Goal: Find specific page/section: Find specific page/section

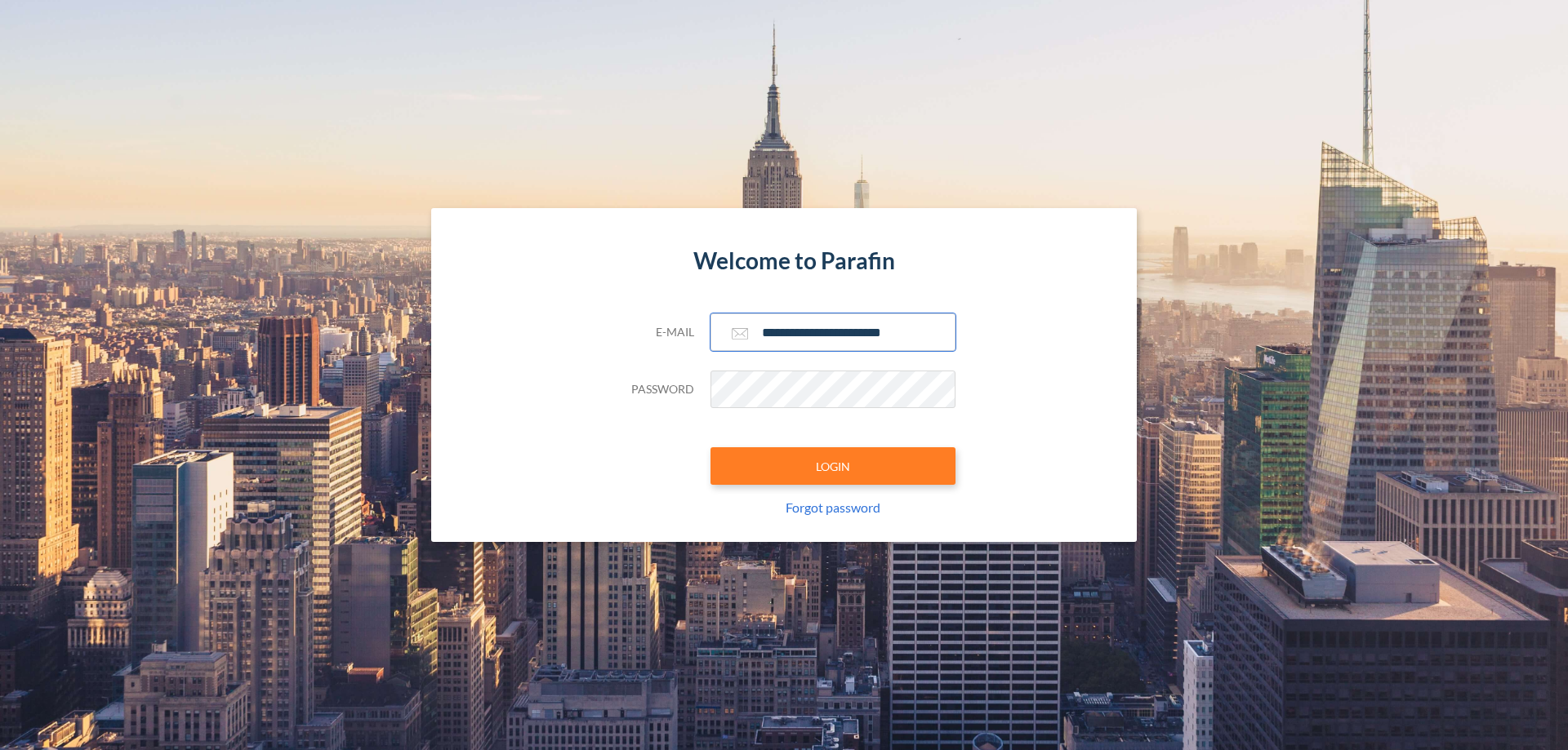
type input "**********"
click at [833, 466] on button "LOGIN" at bounding box center [833, 466] width 245 height 38
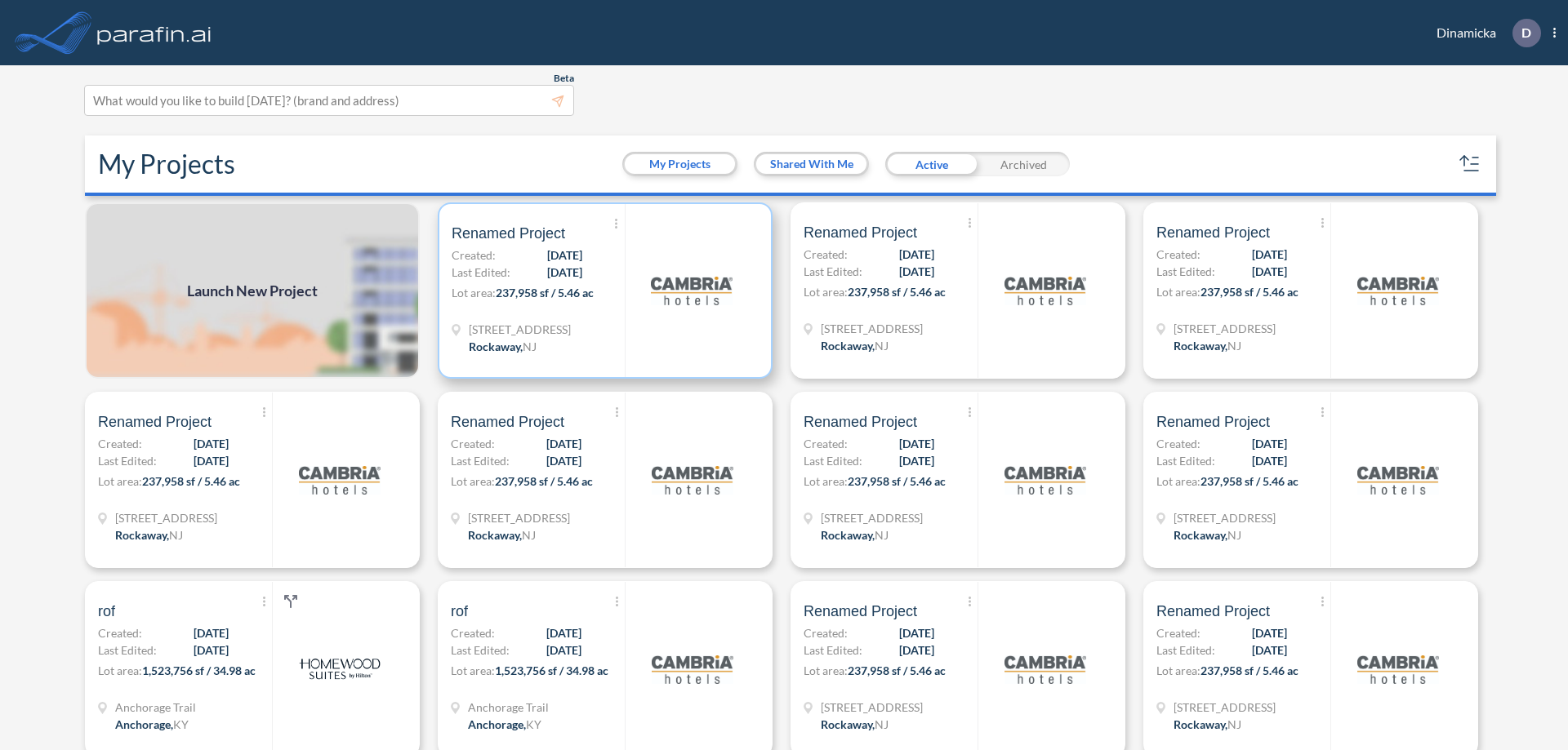
scroll to position [4, 0]
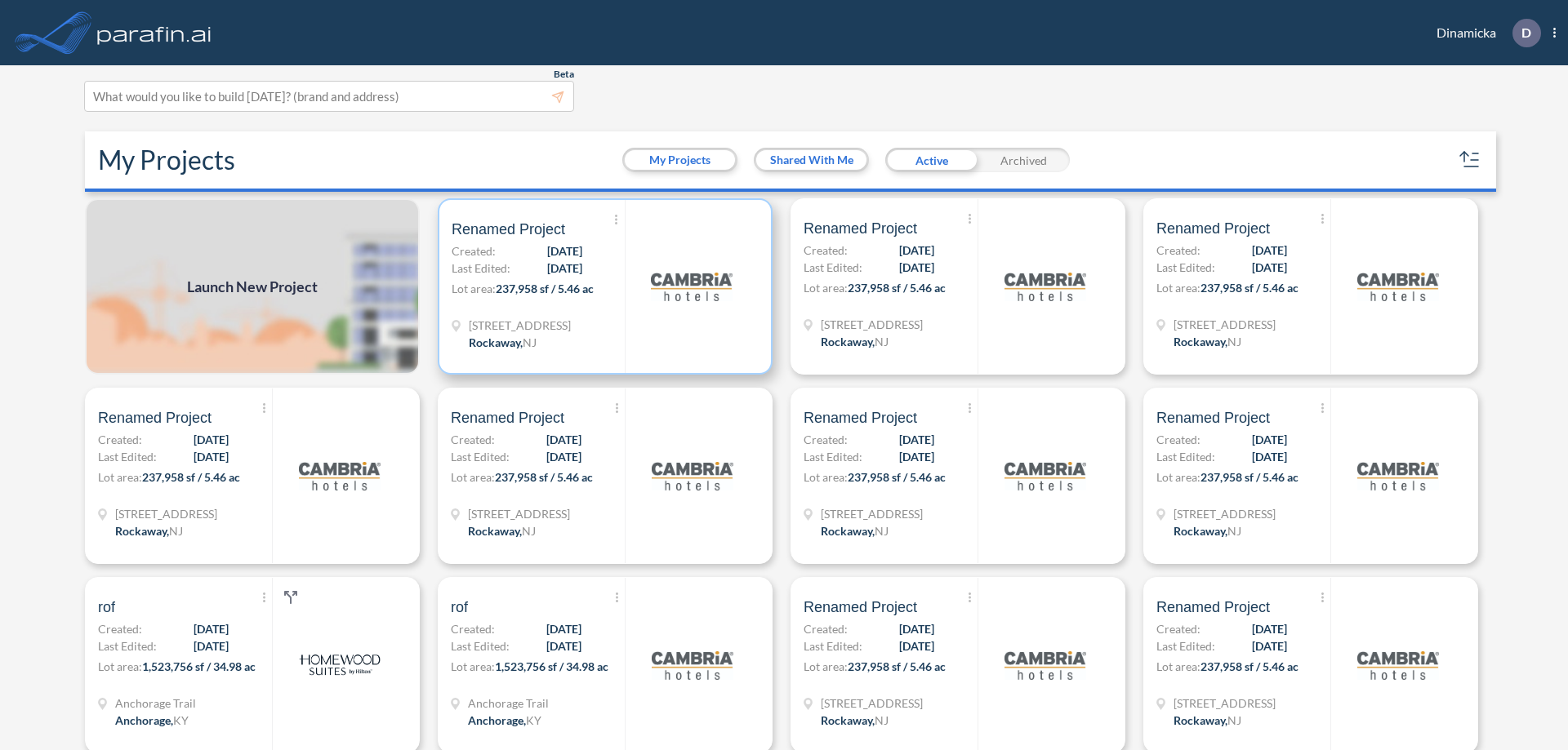
click at [602, 287] on p "Lot area: 237,958 sf / 5.46 ac" at bounding box center [538, 292] width 173 height 24
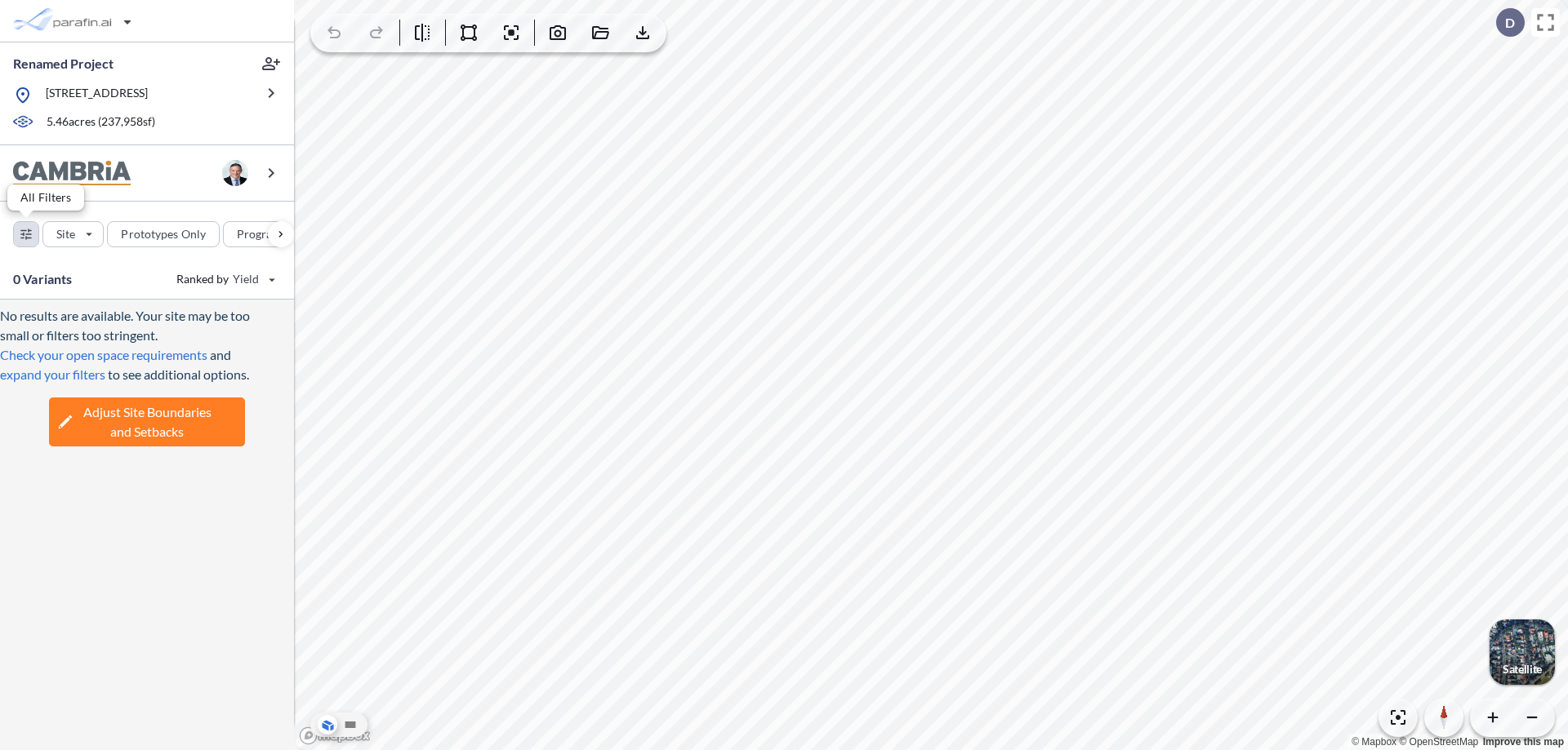
click at [26, 234] on div "button" at bounding box center [26, 234] width 25 height 25
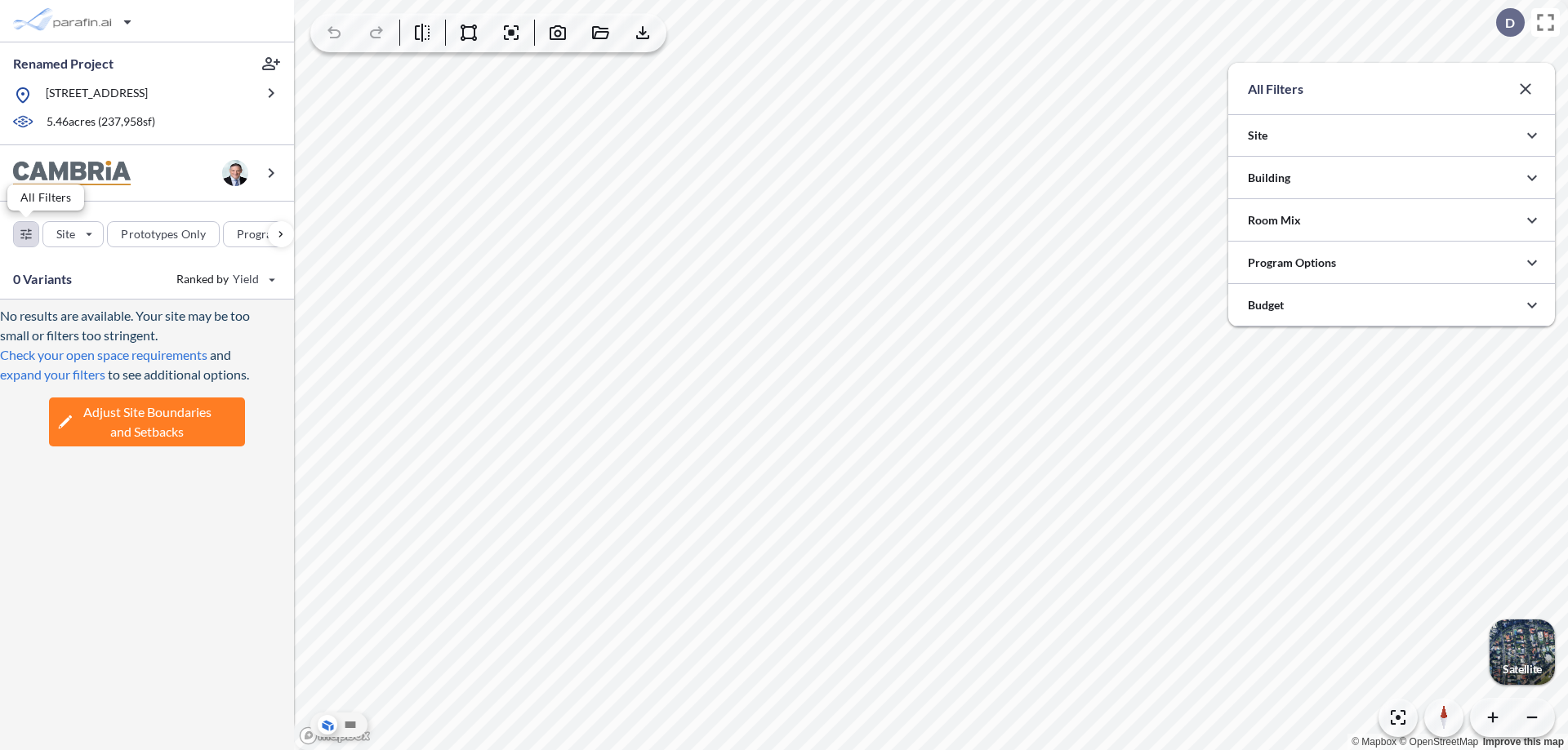
scroll to position [816532, 816515]
click at [1532, 178] on icon "button" at bounding box center [1532, 177] width 20 height 20
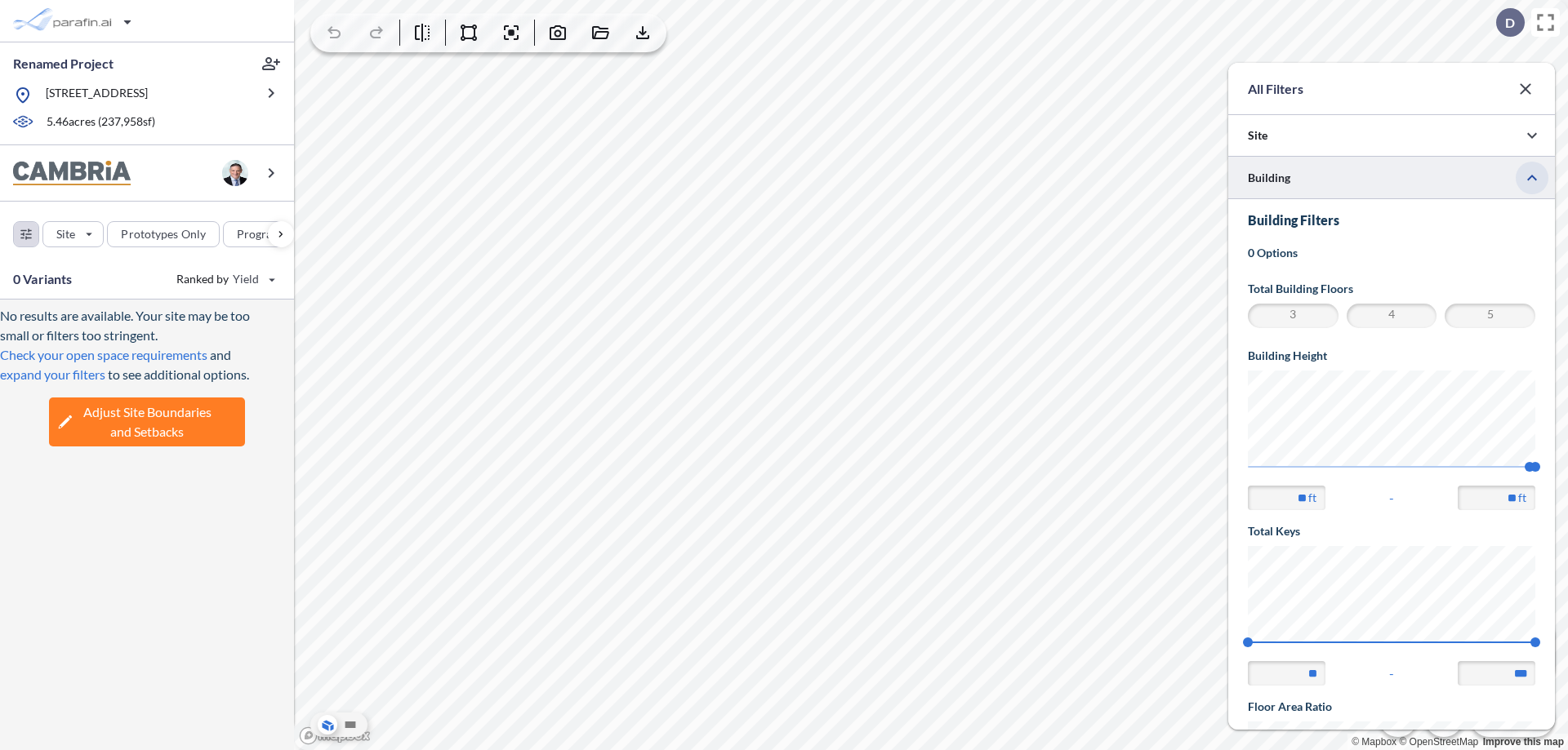
scroll to position [284, 0]
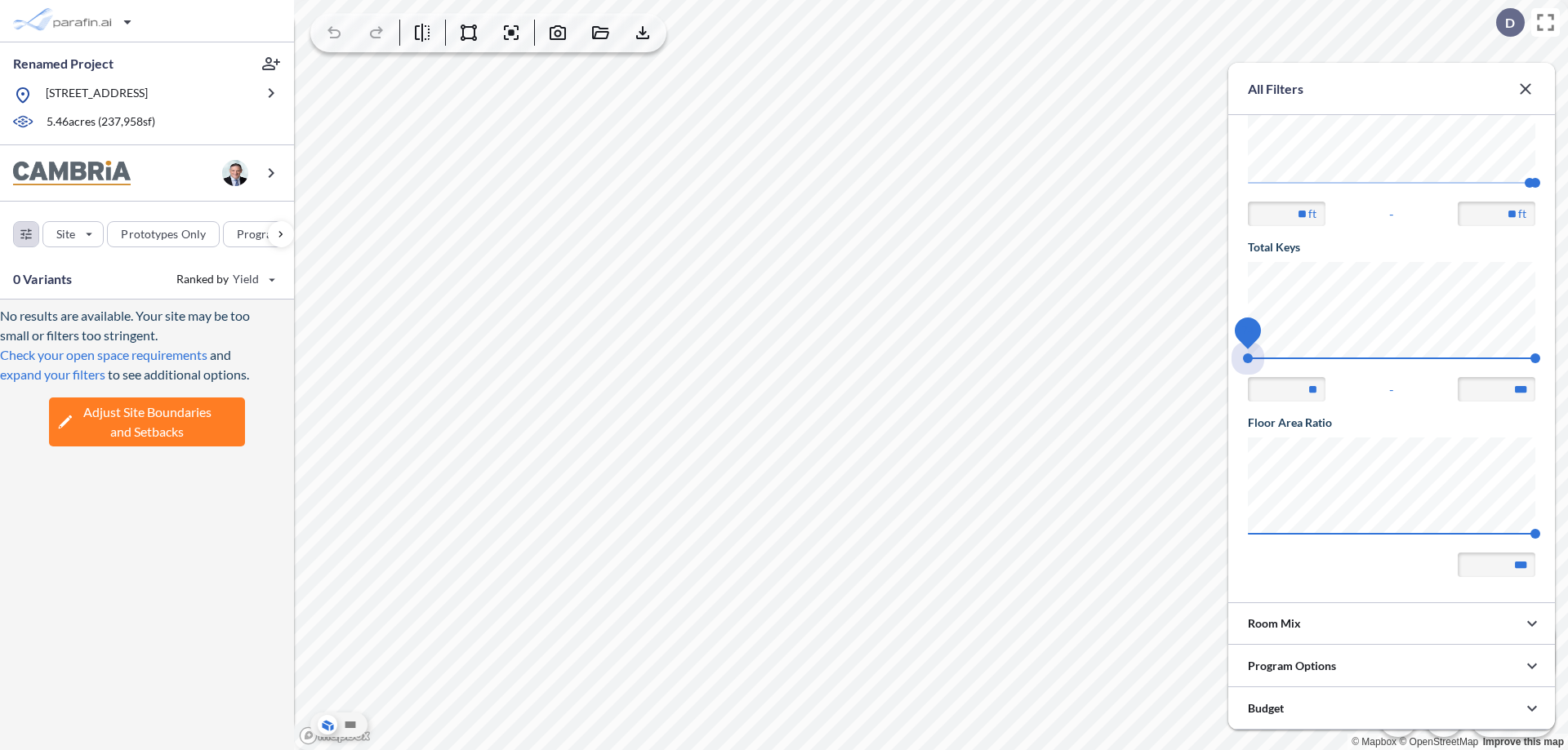
drag, startPoint x: 1248, startPoint y: 358, endPoint x: 1536, endPoint y: 358, distance: 288.0
click at [1536, 358] on span "74 140" at bounding box center [1391, 363] width 288 height 12
type input "***"
